Goal: Task Accomplishment & Management: Use online tool/utility

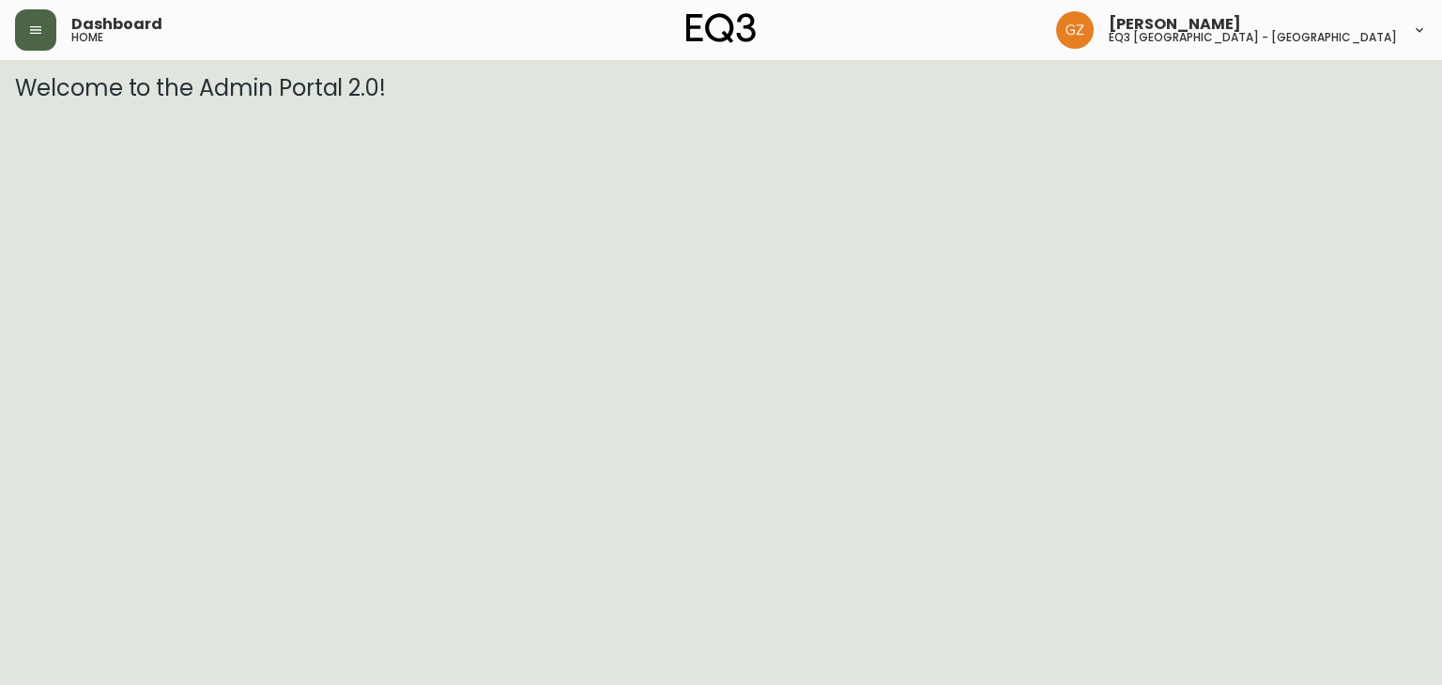
click at [29, 23] on icon "button" at bounding box center [35, 30] width 15 height 15
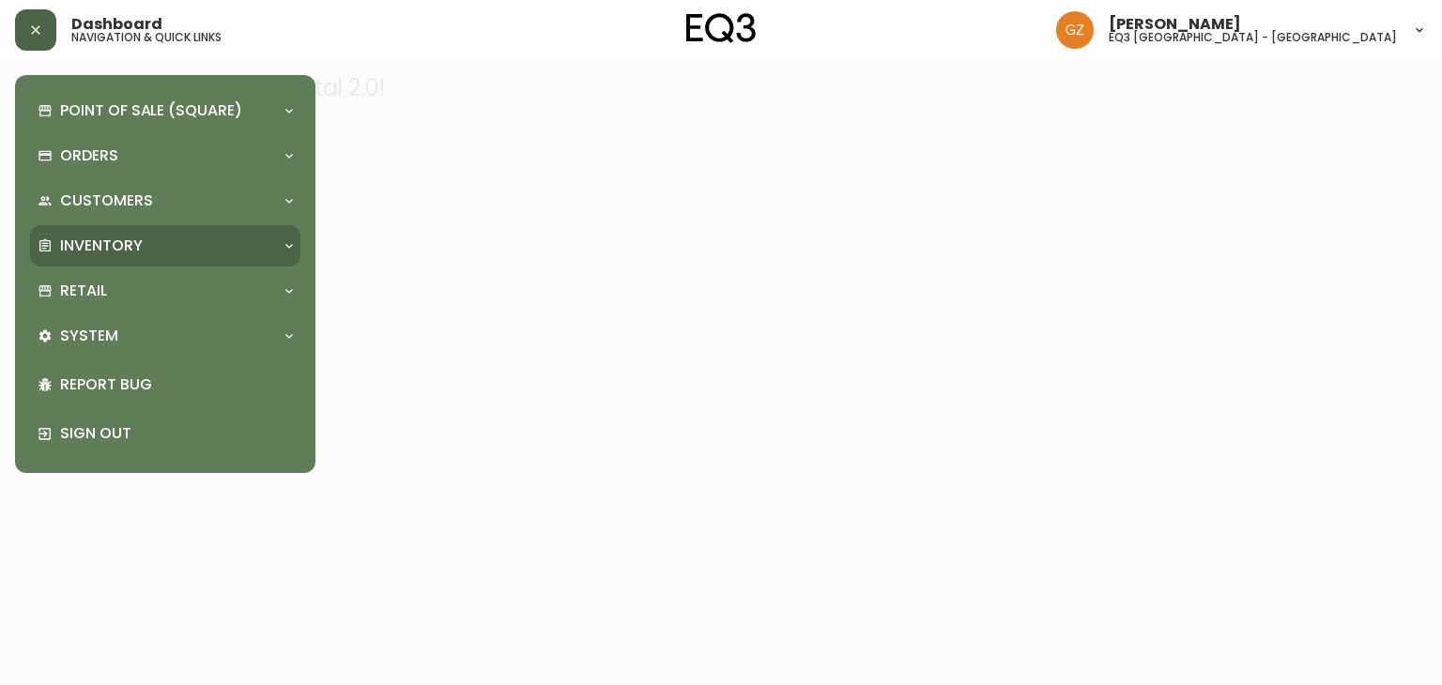
click at [88, 246] on p "Inventory" at bounding box center [101, 246] width 83 height 21
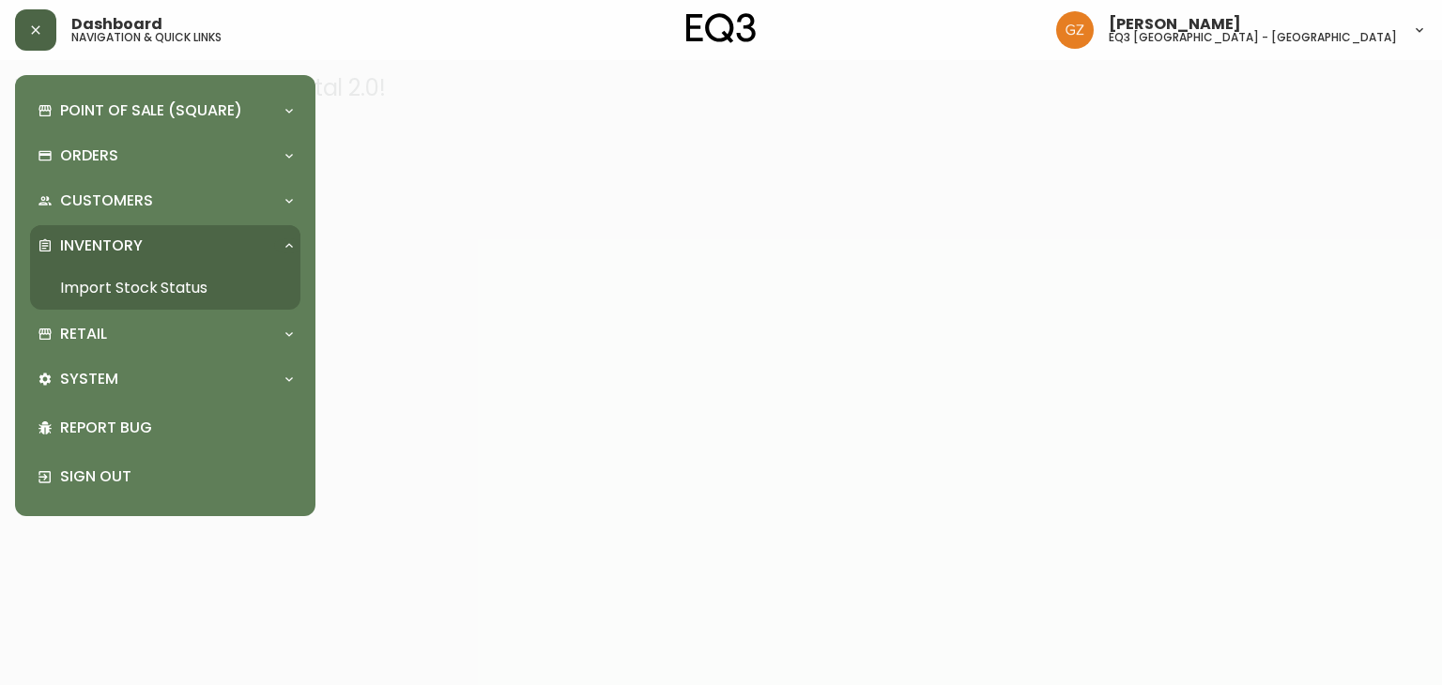
click at [121, 294] on link "Import Stock Status" at bounding box center [165, 288] width 270 height 43
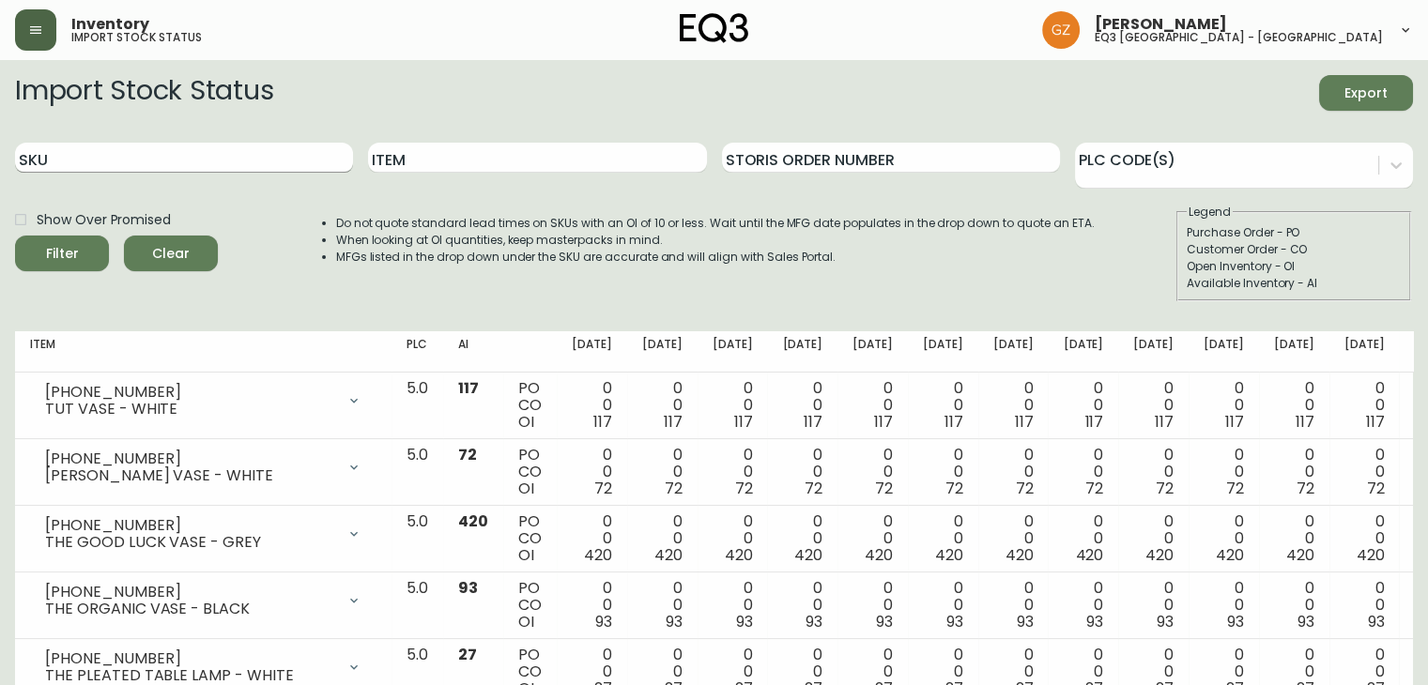
click at [93, 159] on input "SKU" at bounding box center [184, 158] width 338 height 30
paste input "[PHONE_NUMBER]"
type input "[PHONE_NUMBER]"
click at [78, 262] on span "Filter" at bounding box center [62, 253] width 64 height 23
